Goal: Browse casually: Explore the website without a specific task or goal

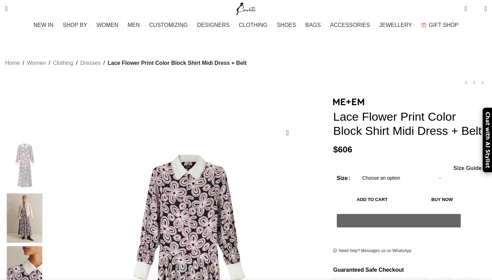
scroll to position [83, 0]
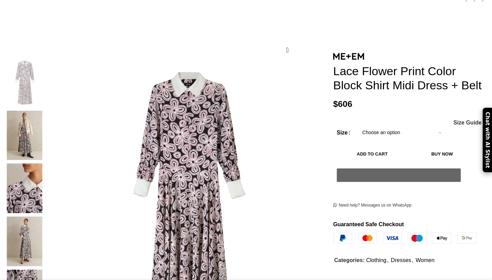
click at [46, 111] on img at bounding box center [24, 136] width 42 height 50
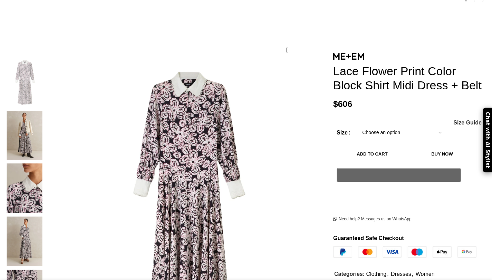
click at [46, 217] on img at bounding box center [24, 242] width 42 height 50
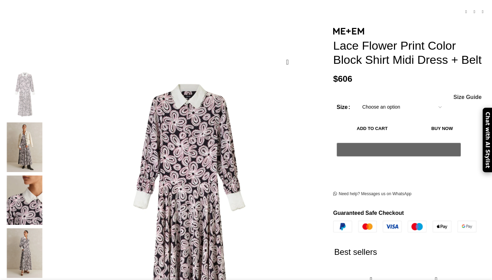
click at [46, 229] on img at bounding box center [24, 254] width 42 height 50
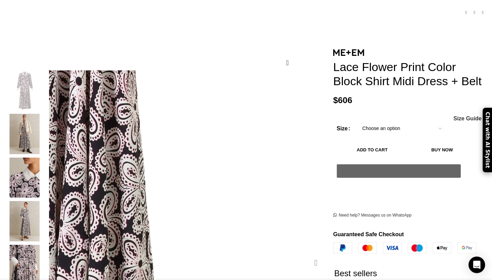
scroll to position [0, 145]
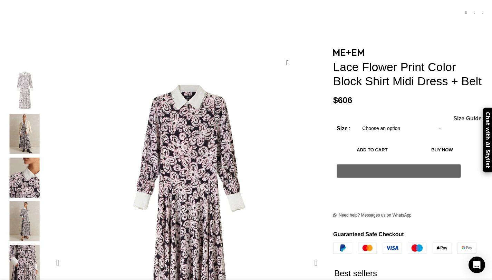
click at [307, 254] on div "Next slide" at bounding box center [315, 262] width 17 height 17
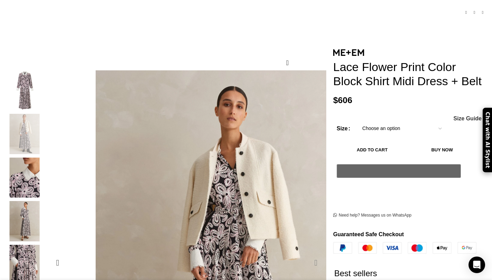
click at [307, 254] on div "Next slide" at bounding box center [315, 262] width 17 height 17
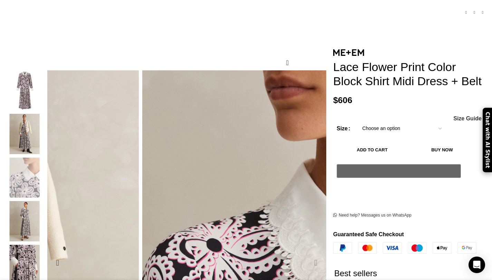
click at [307, 254] on div "Next slide" at bounding box center [315, 262] width 17 height 17
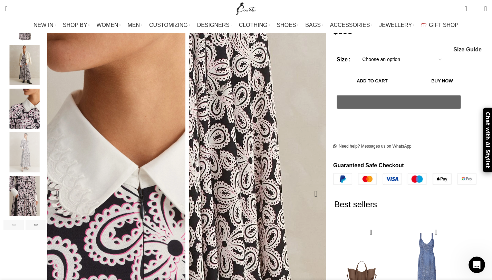
scroll to position [0, 218]
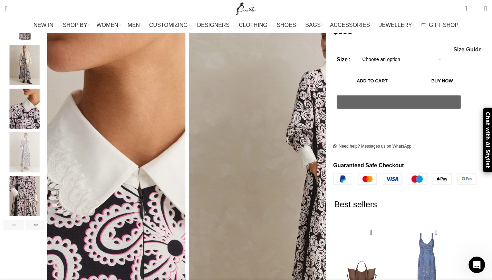
click at [66, 185] on div "Previous slide" at bounding box center [57, 193] width 17 height 17
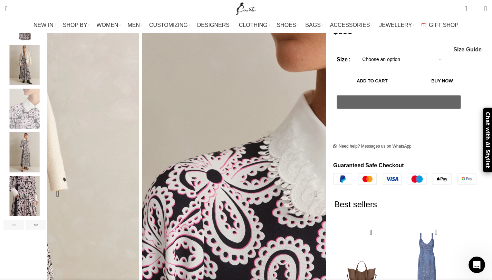
click at [307, 185] on div "Next slide" at bounding box center [315, 193] width 17 height 17
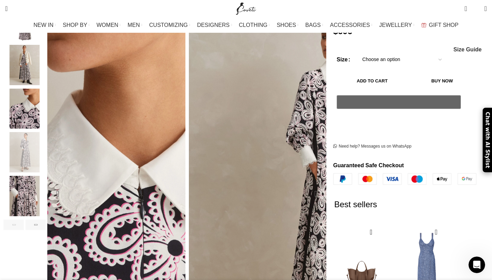
click at [307, 185] on div "Next slide" at bounding box center [315, 193] width 17 height 17
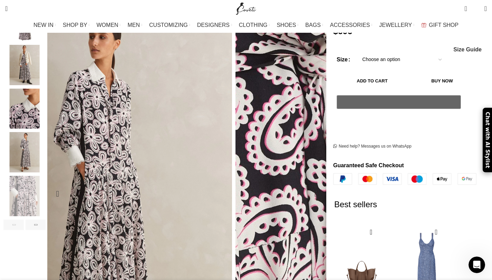
scroll to position [0, 364]
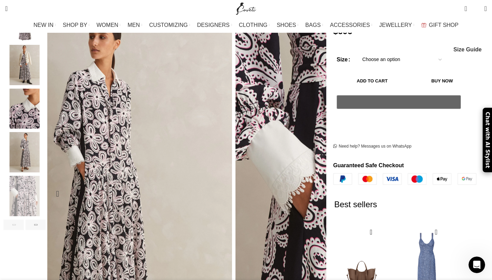
click at [307, 185] on div "Next slide" at bounding box center [315, 193] width 17 height 17
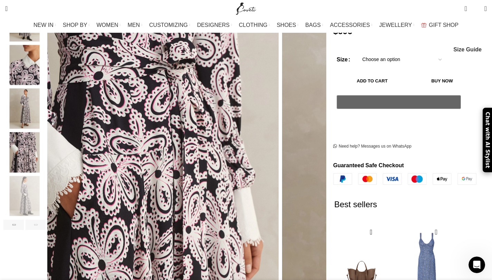
scroll to position [0, 436]
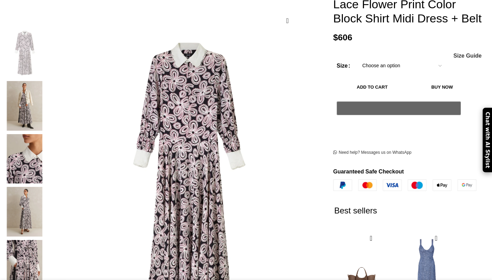
scroll to position [0, 73]
